Goal: Information Seeking & Learning: Find specific fact

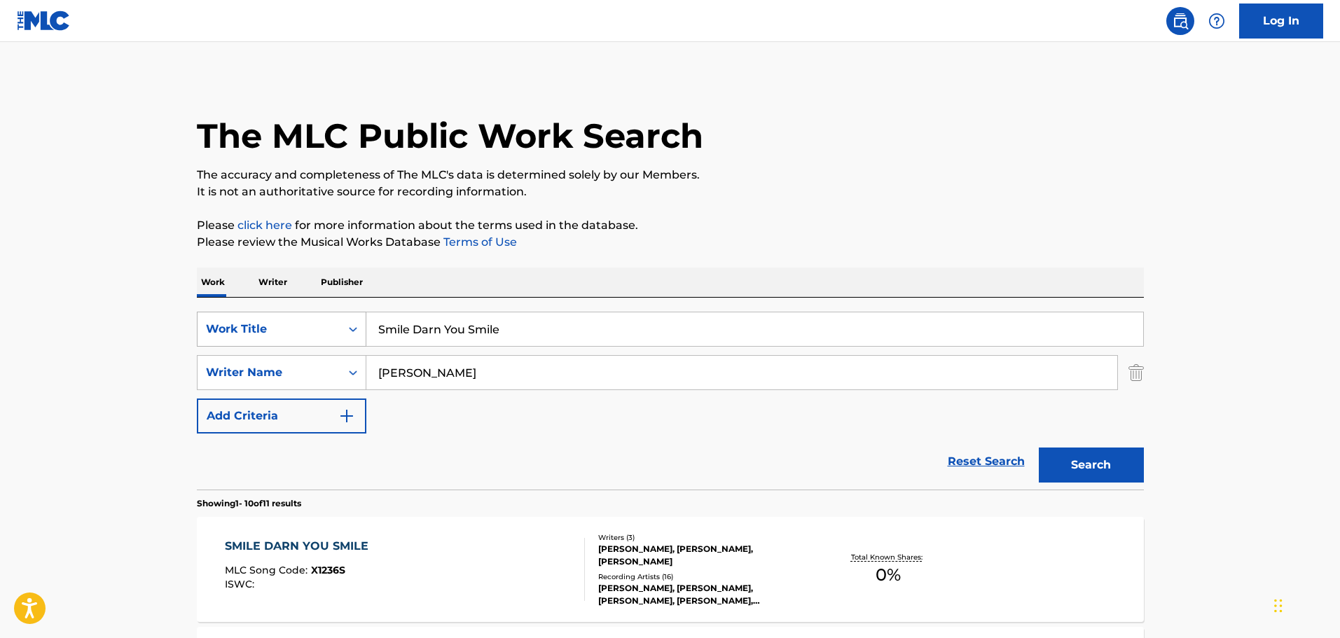
drag, startPoint x: 505, startPoint y: 327, endPoint x: 352, endPoint y: 326, distance: 152.7
click at [352, 326] on div "SearchWithCriteriac5b25d74-95ba-4b8d-83b9-f7d4fbc2f29a Work Title Smile Darn Yo…" at bounding box center [670, 329] width 947 height 35
paste input "TE BOTE"
type input "TE BOTE"
drag, startPoint x: 518, startPoint y: 375, endPoint x: 314, endPoint y: 381, distance: 203.9
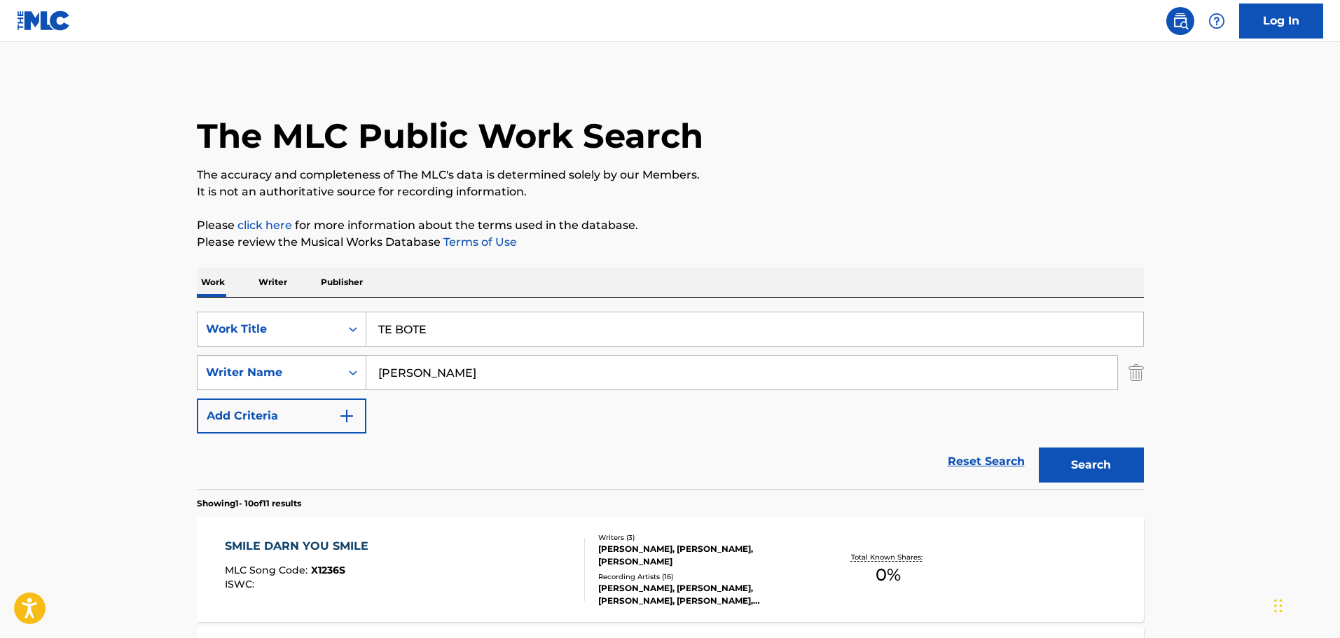
click at [314, 381] on div "SearchWithCriteria65fb56e8-0c40-4232-bbbc-4ff24830dd5e Writer Name [PERSON_NAME]" at bounding box center [670, 372] width 947 height 35
paste input "[PERSON_NAME] [PERSON_NAME]"
click at [1039, 448] on button "Search" at bounding box center [1091, 465] width 105 height 35
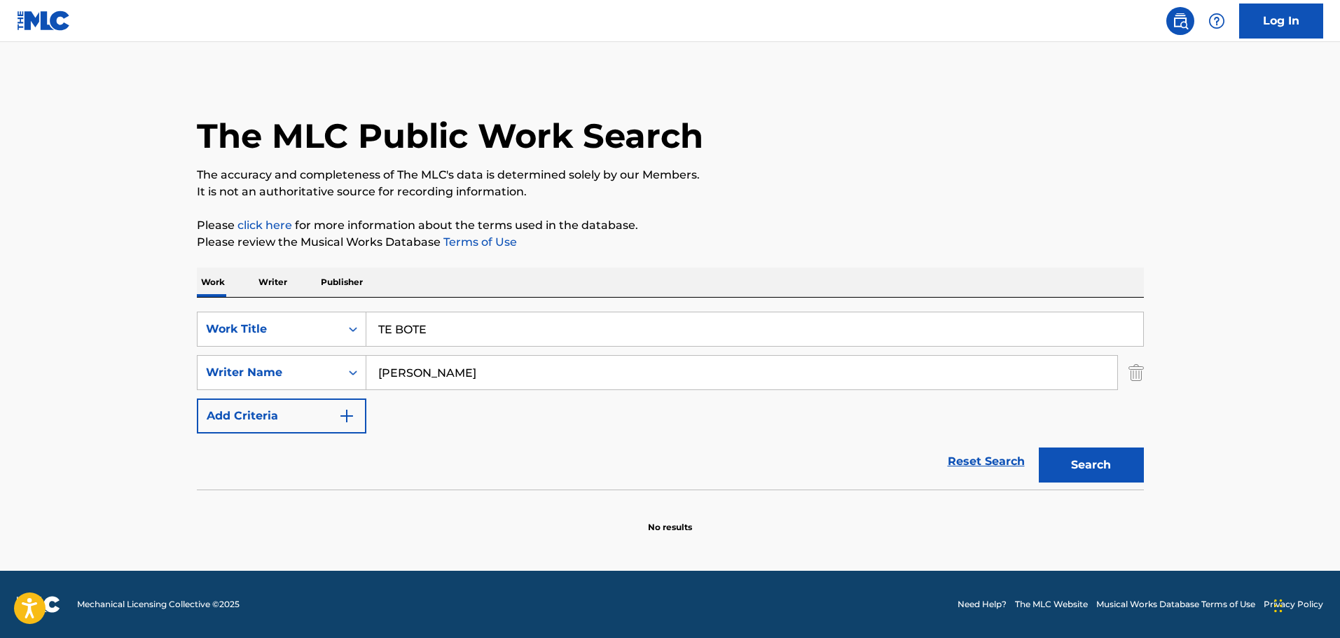
drag, startPoint x: 609, startPoint y: 373, endPoint x: 444, endPoint y: 357, distance: 166.0
click at [444, 357] on input "[PERSON_NAME]" at bounding box center [741, 373] width 751 height 34
click at [1039, 448] on button "Search" at bounding box center [1091, 465] width 105 height 35
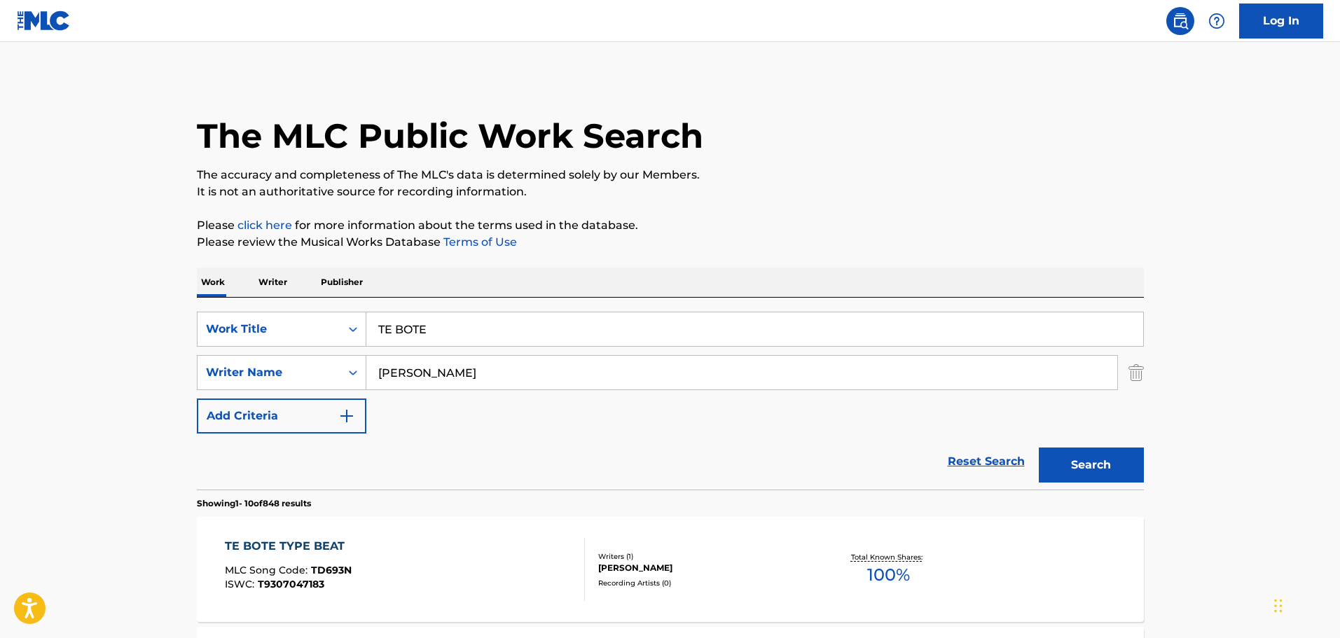
click at [406, 382] on input "[PERSON_NAME]" at bounding box center [741, 373] width 751 height 34
paste input "[PERSON_NAME]"
type input "[PERSON_NAME]"
click at [1039, 448] on button "Search" at bounding box center [1091, 465] width 105 height 35
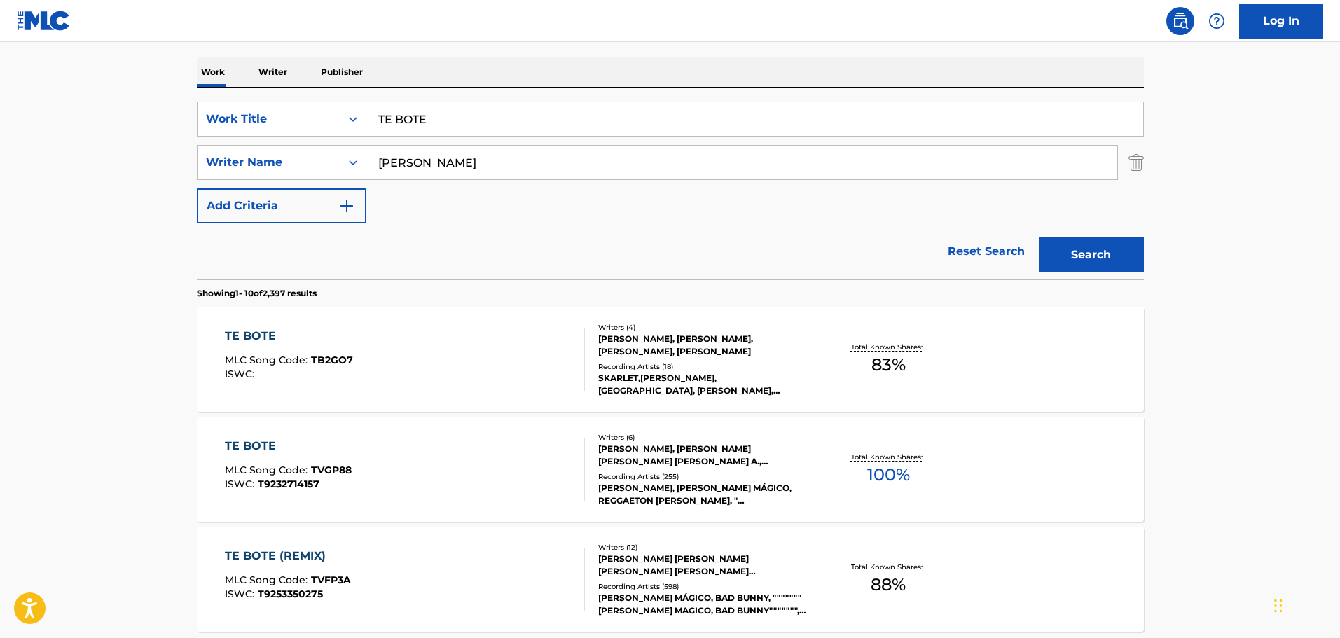
scroll to position [280, 0]
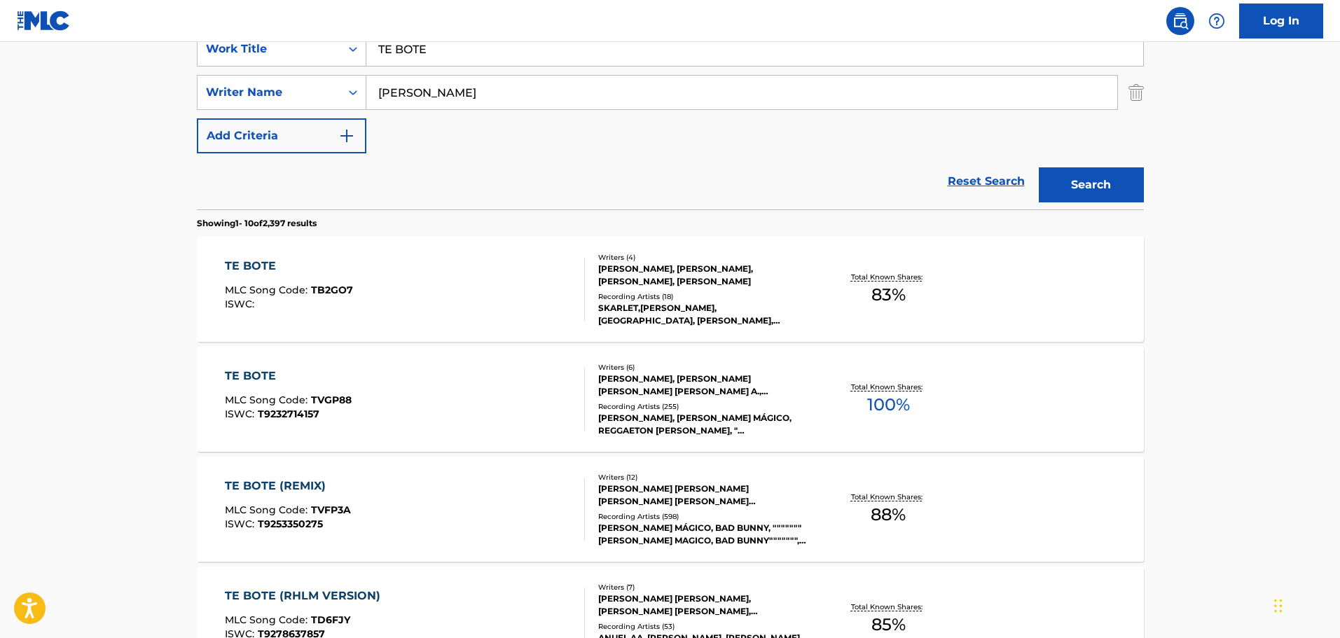
click at [739, 269] on div "[PERSON_NAME], [PERSON_NAME], [PERSON_NAME], [PERSON_NAME]" at bounding box center [704, 275] width 212 height 25
